Goal: Check status

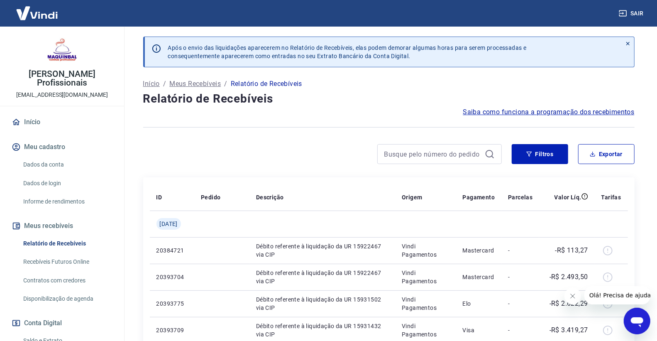
scroll to position [100, 0]
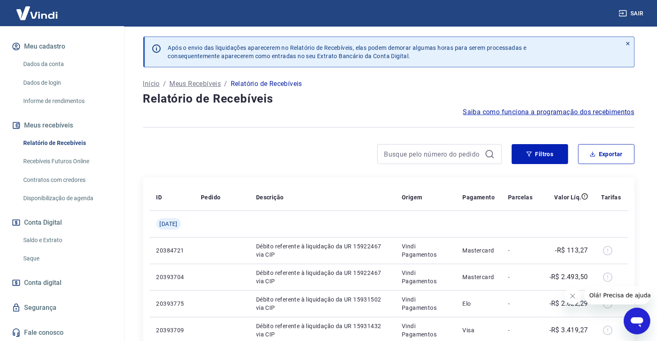
click at [53, 239] on link "Saldo e Extrato" at bounding box center [67, 239] width 94 height 17
